Goal: Find contact information: Find contact information

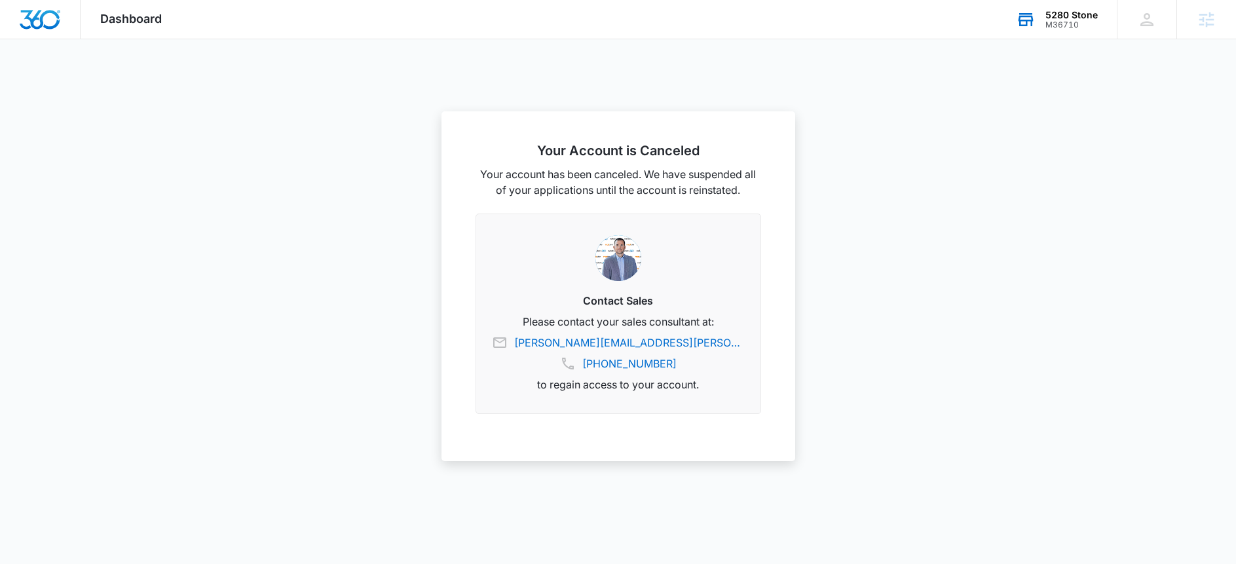
click at [1058, 21] on div "M36710" at bounding box center [1071, 24] width 52 height 9
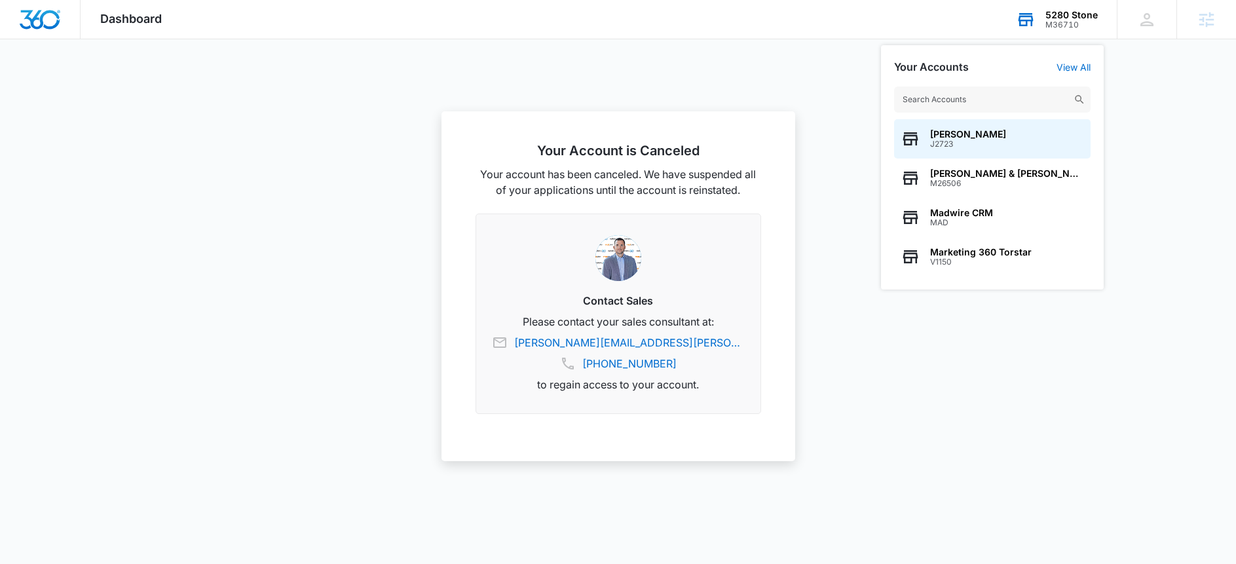
click at [997, 96] on input "text" at bounding box center [992, 99] width 196 height 26
type input "us air"
click at [971, 146] on span "M49891" at bounding box center [975, 143] width 90 height 9
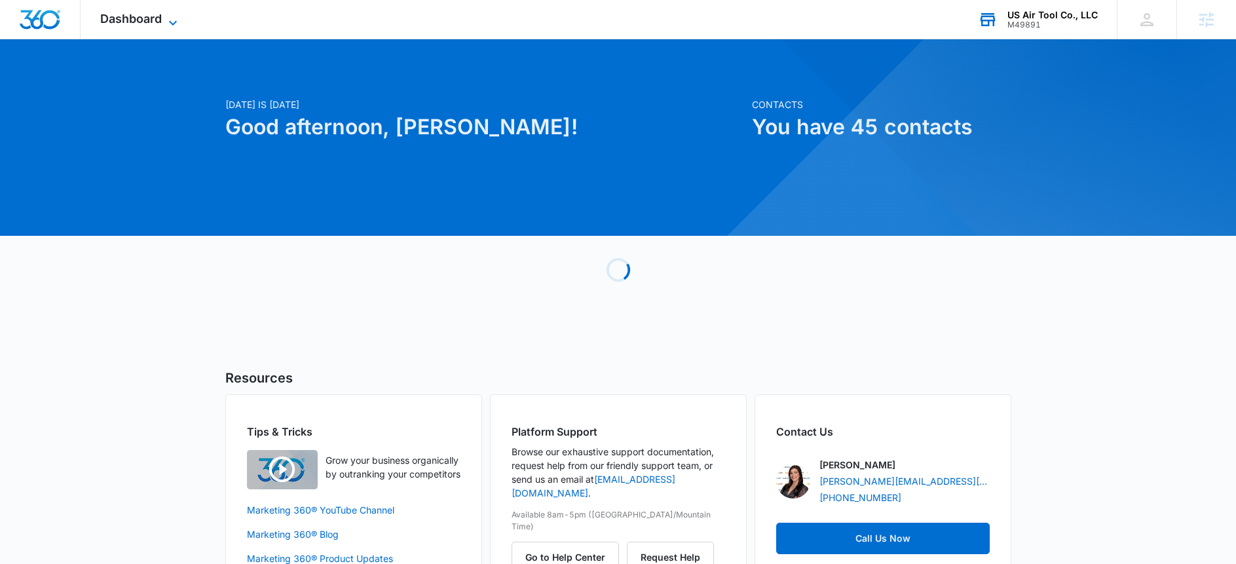
click at [139, 17] on span "Dashboard" at bounding box center [131, 19] width 62 height 14
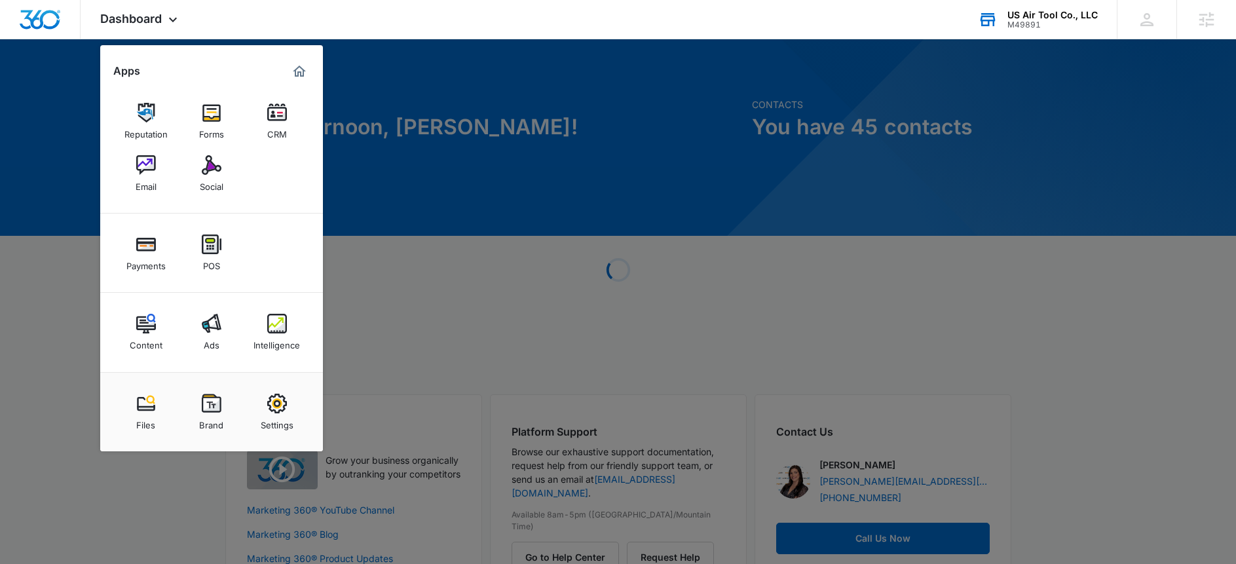
click at [283, 317] on img at bounding box center [277, 324] width 20 height 20
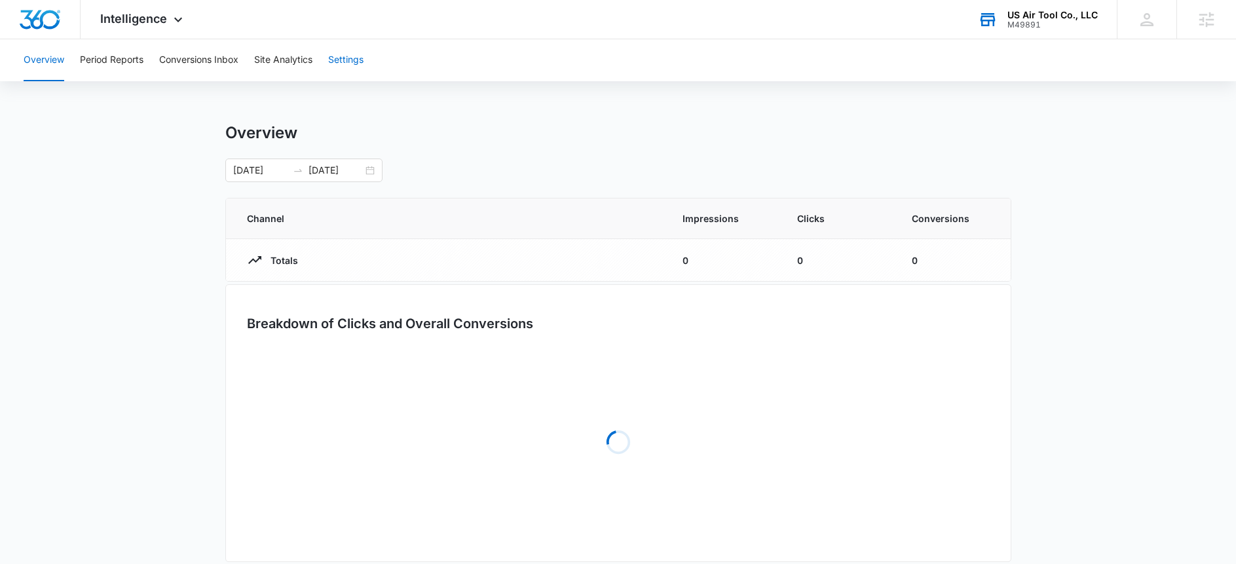
click at [346, 64] on button "Settings" at bounding box center [345, 60] width 35 height 42
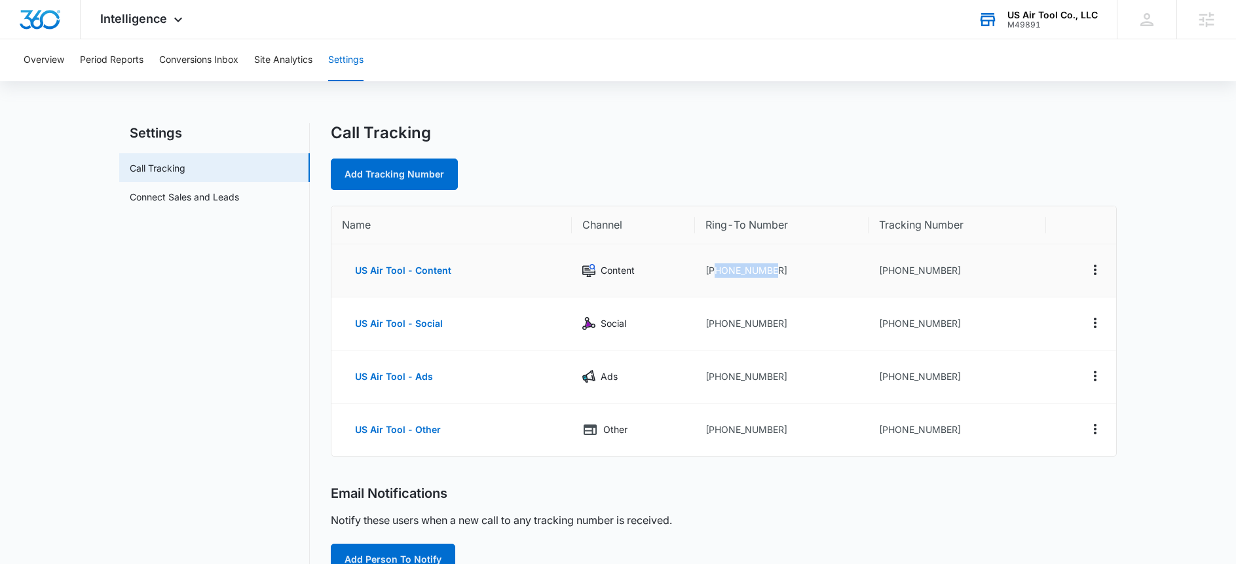
drag, startPoint x: 775, startPoint y: 273, endPoint x: 715, endPoint y: 276, distance: 60.3
click at [715, 276] on td "[PHONE_NUMBER]" at bounding box center [782, 270] width 174 height 53
copy td "8006458180"
click at [847, 297] on td "[PHONE_NUMBER]" at bounding box center [782, 323] width 174 height 53
click at [964, 376] on td "[PHONE_NUMBER]" at bounding box center [956, 376] width 177 height 53
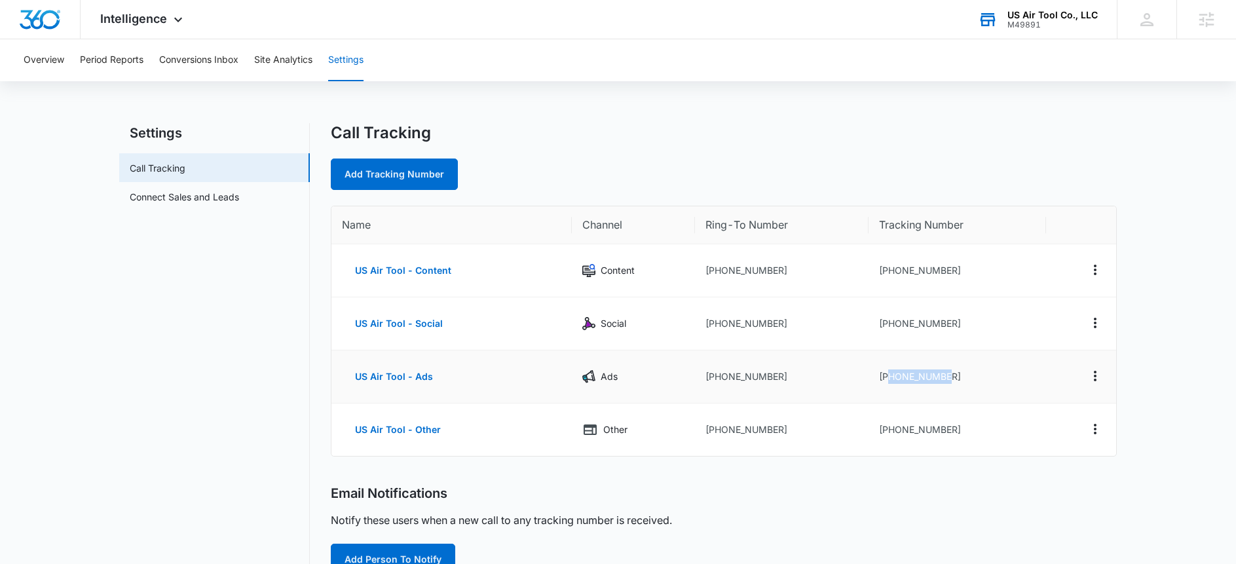
drag, startPoint x: 951, startPoint y: 380, endPoint x: 890, endPoint y: 383, distance: 61.6
click at [890, 383] on td "[PHONE_NUMBER]" at bounding box center [956, 376] width 177 height 53
copy td "8337054130"
